Goal: Task Accomplishment & Management: Complete application form

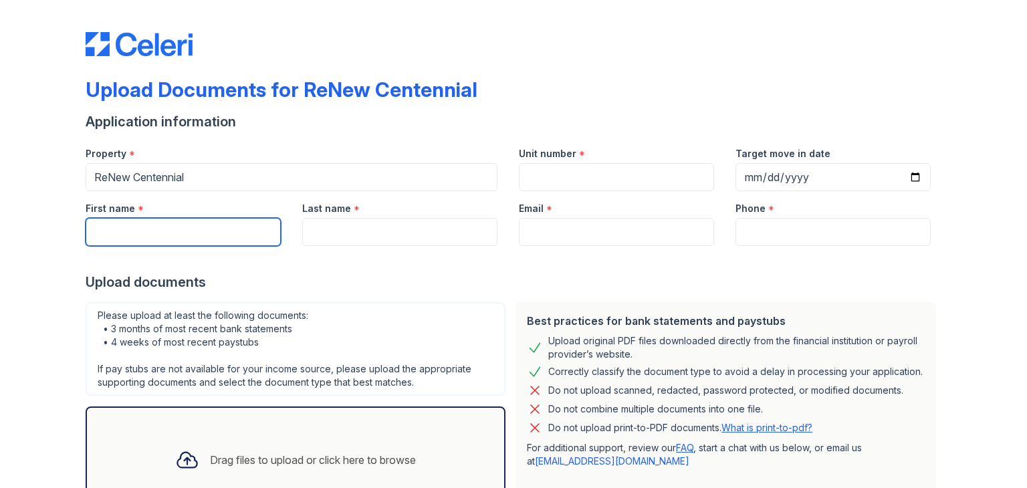
click at [128, 225] on input "First name" at bounding box center [183, 232] width 195 height 28
type input "[PERSON_NAME]"
type input "[EMAIL_ADDRESS][DOMAIN_NAME]"
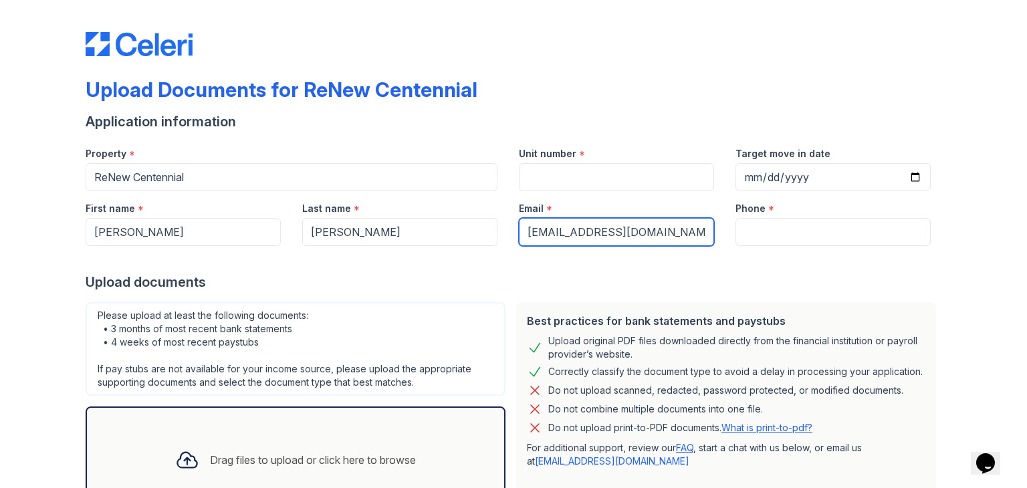
type input "8728181831"
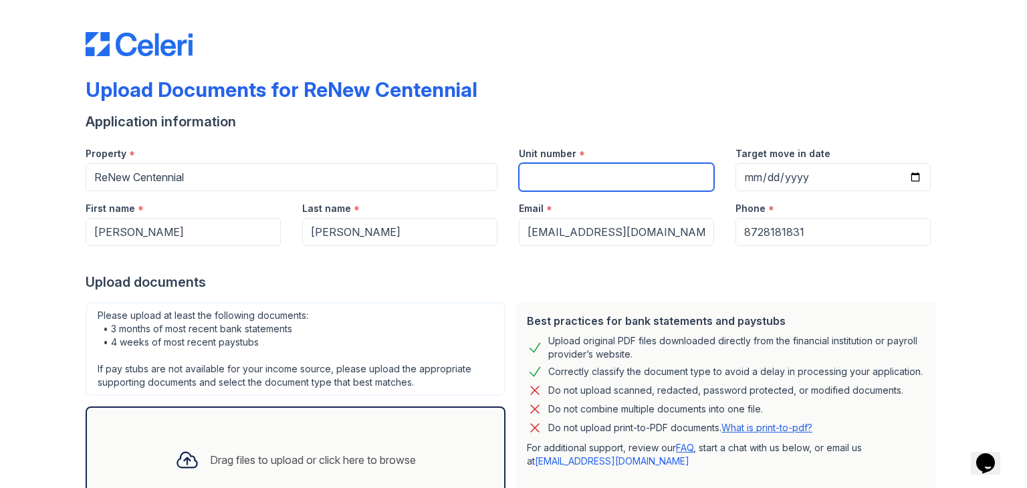
click at [578, 176] on input "Unit number" at bounding box center [616, 177] width 195 height 28
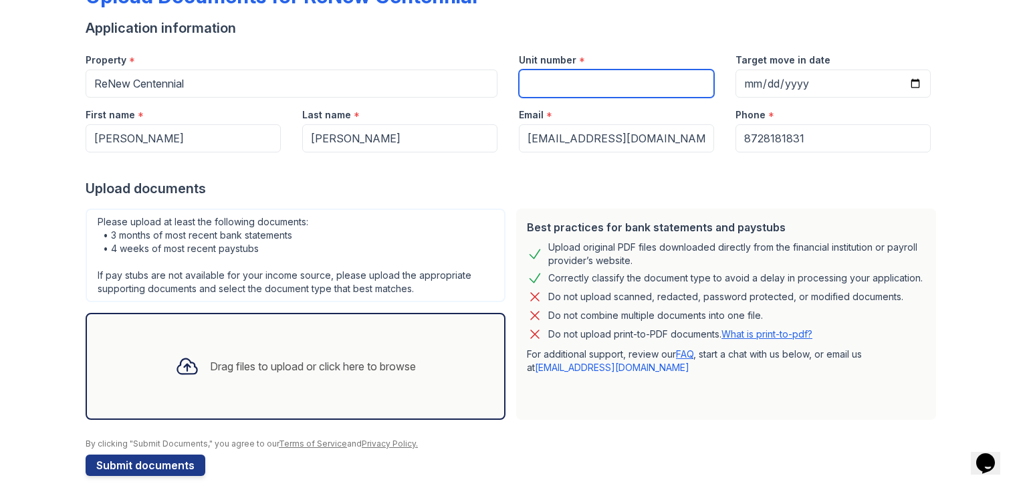
scroll to position [107, 0]
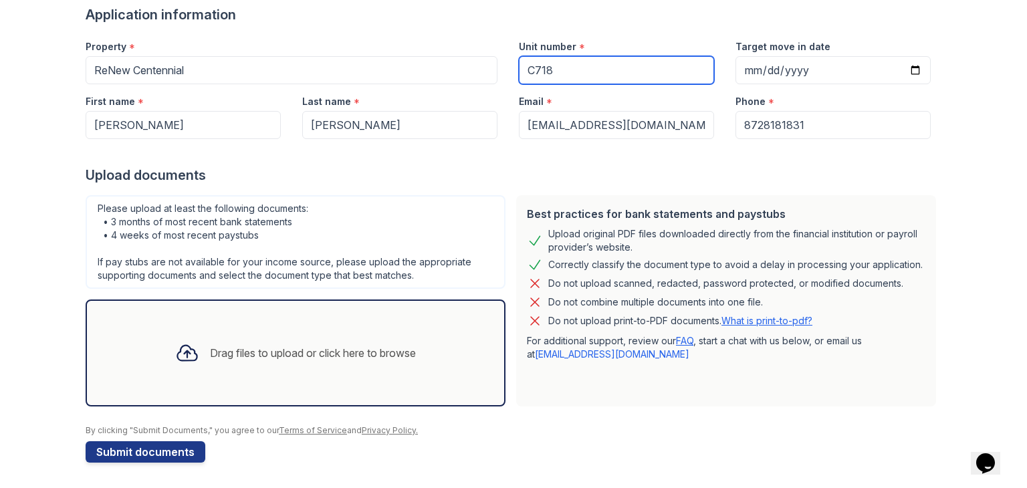
type input "C718"
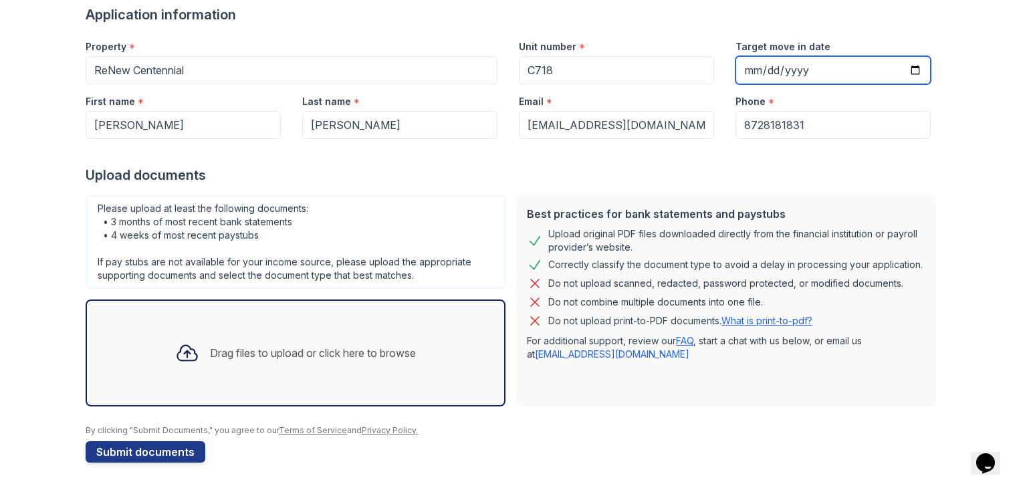
click at [776, 72] on input "Target move in date" at bounding box center [832, 70] width 195 height 28
click at [755, 70] on input "Target move in date" at bounding box center [832, 70] width 195 height 28
type input "[DATE]"
click at [761, 62] on input "[DATE]" at bounding box center [832, 70] width 195 height 28
click at [762, 67] on input "[DATE]" at bounding box center [832, 70] width 195 height 28
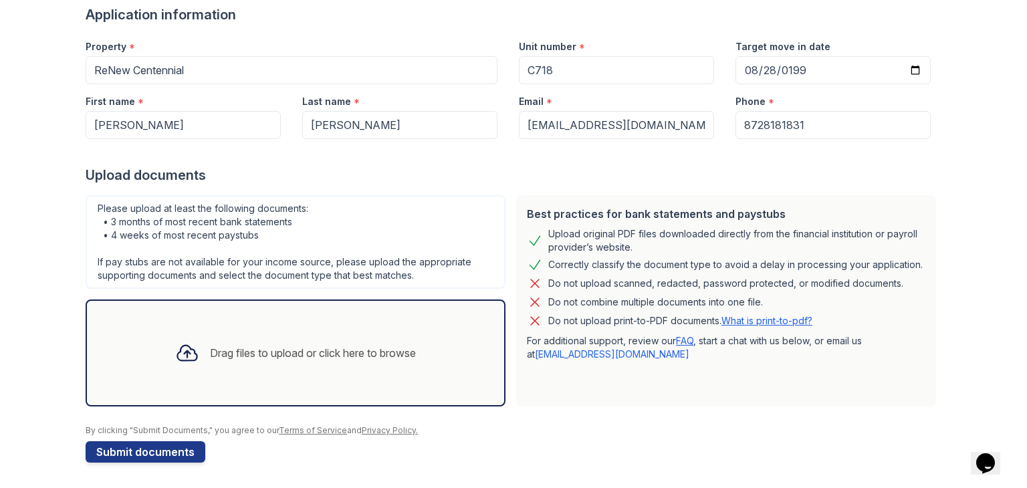
click at [275, 349] on div "Drag files to upload or click here to browse" at bounding box center [313, 353] width 206 height 16
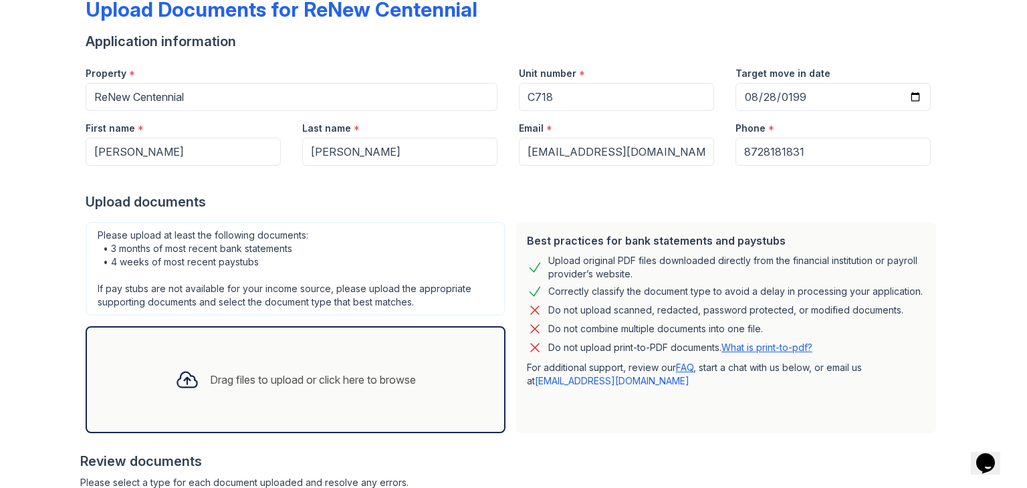
scroll to position [78, 0]
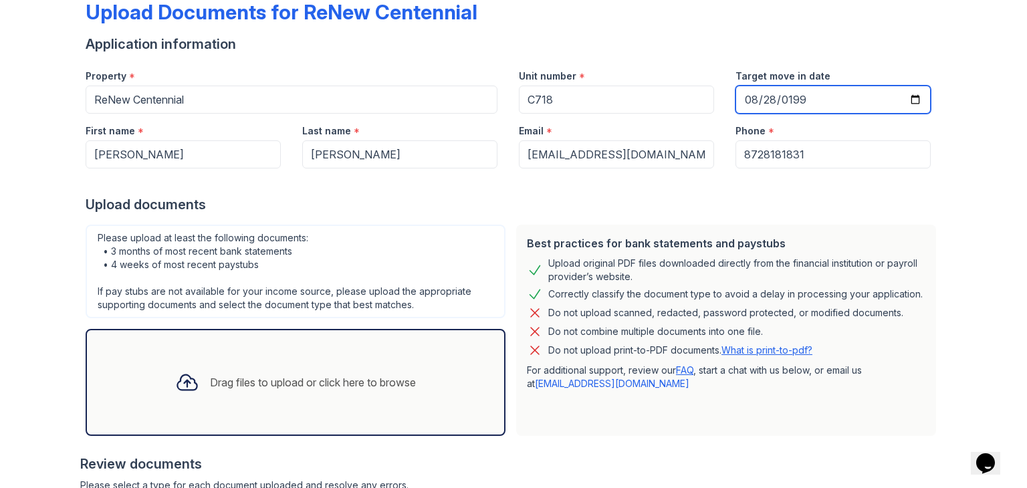
click at [762, 98] on input "[DATE]" at bounding box center [832, 100] width 195 height 28
type input "[DATE]"
click at [727, 109] on div "Target move in date [DATE]" at bounding box center [833, 86] width 217 height 55
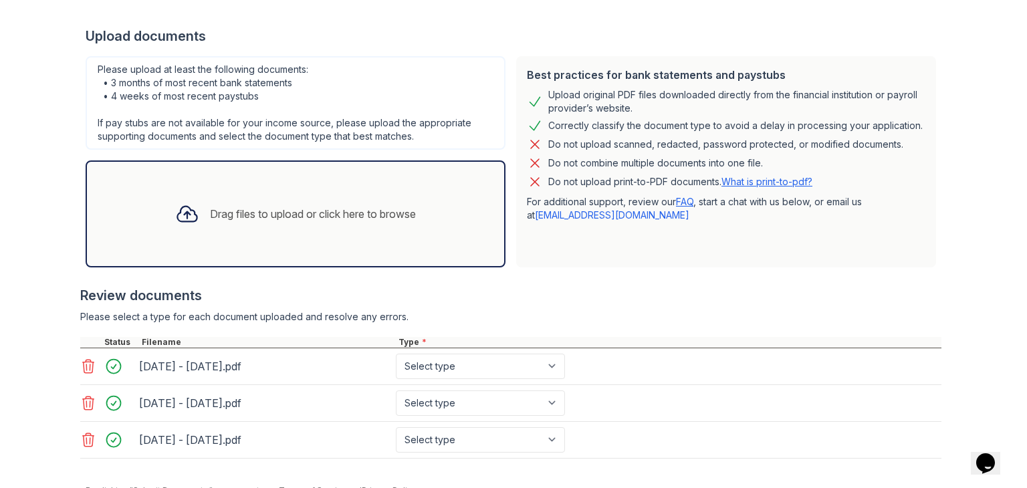
scroll to position [305, 0]
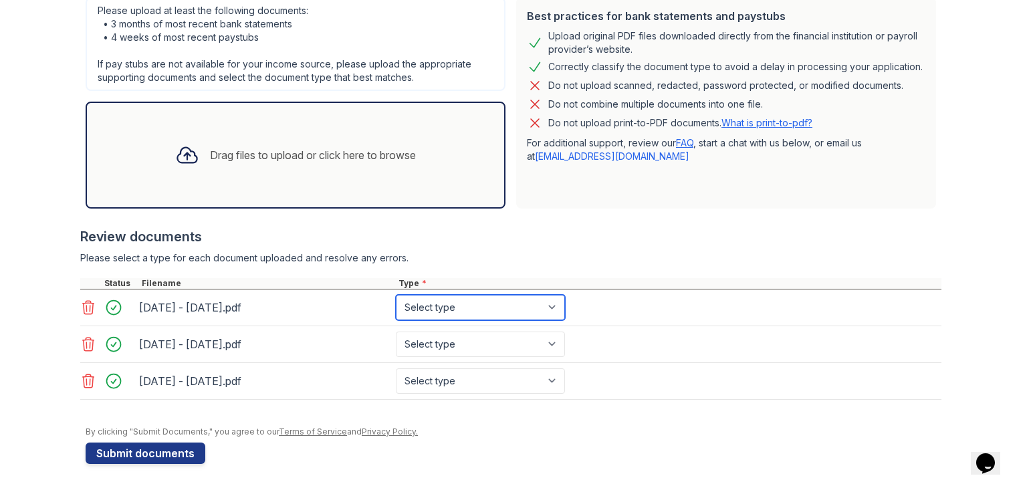
click at [420, 306] on select "Select type Paystub Bank Statement Offer Letter Tax Documents Benefit Award Let…" at bounding box center [480, 307] width 169 height 25
select select "bank_statement"
click at [396, 295] on select "Select type Paystub Bank Statement Offer Letter Tax Documents Benefit Award Let…" at bounding box center [480, 307] width 169 height 25
click at [425, 340] on select "Select type Paystub Bank Statement Offer Letter Tax Documents Benefit Award Let…" at bounding box center [480, 344] width 169 height 25
select select "bank_statement"
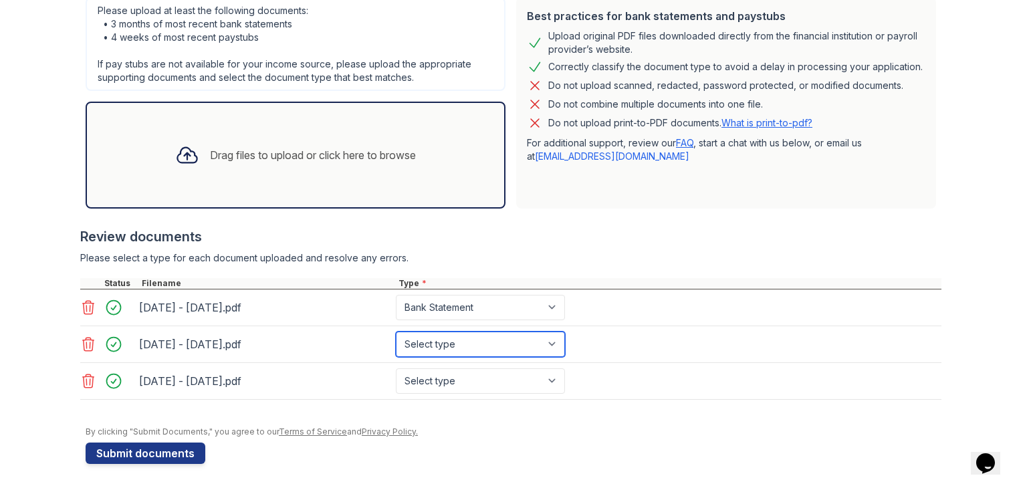
click at [396, 332] on select "Select type Paystub Bank Statement Offer Letter Tax Documents Benefit Award Let…" at bounding box center [480, 344] width 169 height 25
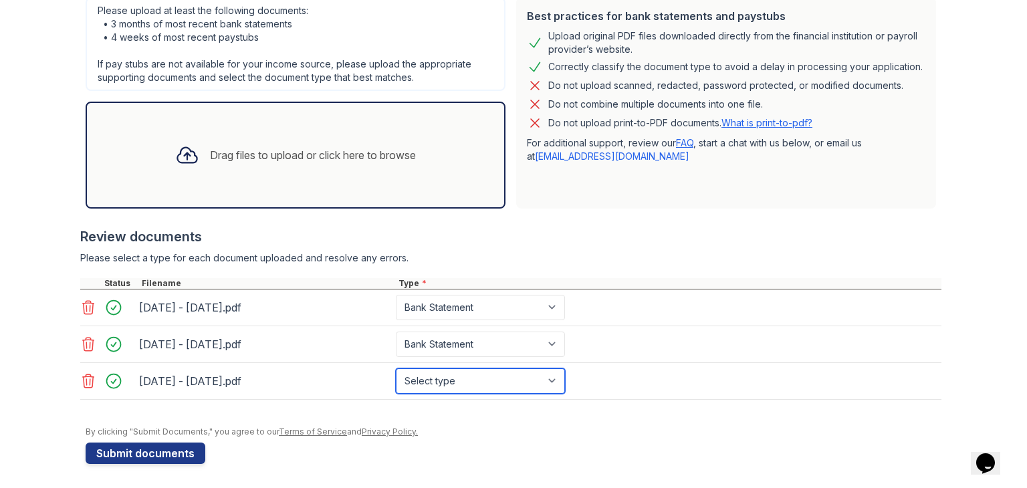
click at [424, 376] on select "Select type Paystub Bank Statement Offer Letter Tax Documents Benefit Award Let…" at bounding box center [480, 380] width 169 height 25
select select "bank_statement"
click at [396, 368] on select "Select type Paystub Bank Statement Offer Letter Tax Documents Benefit Award Let…" at bounding box center [480, 380] width 169 height 25
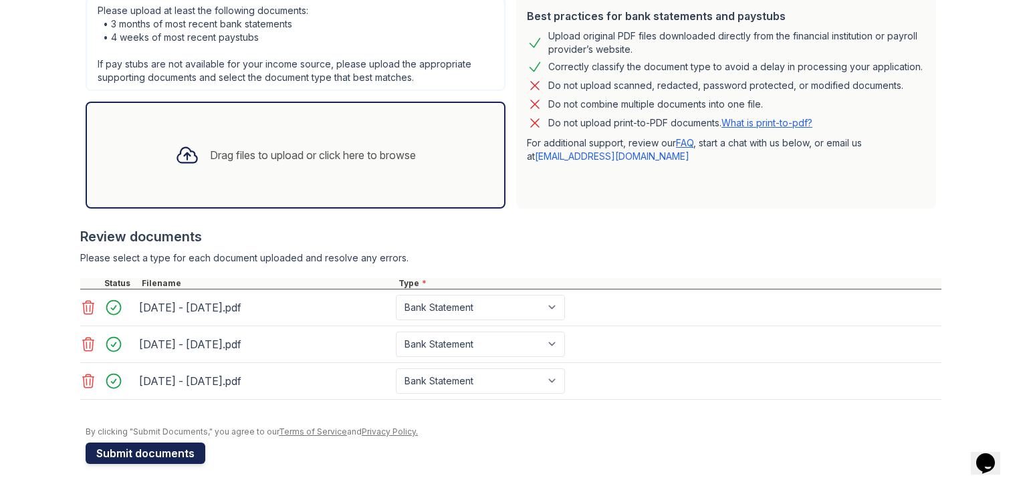
click at [128, 451] on button "Submit documents" at bounding box center [146, 453] width 120 height 21
